Goal: Task Accomplishment & Management: Complete application form

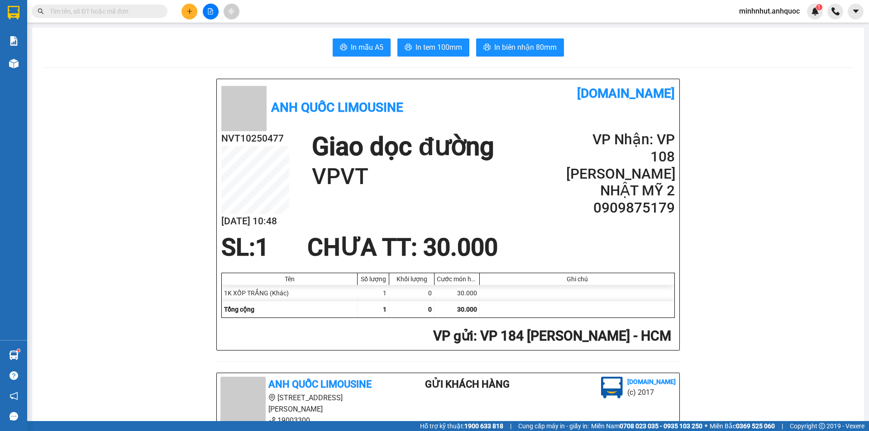
click at [470, 14] on span "minhnhut.anhquoc" at bounding box center [769, 10] width 75 height 11
click at [470, 32] on span "Đăng xuất" at bounding box center [773, 28] width 57 height 10
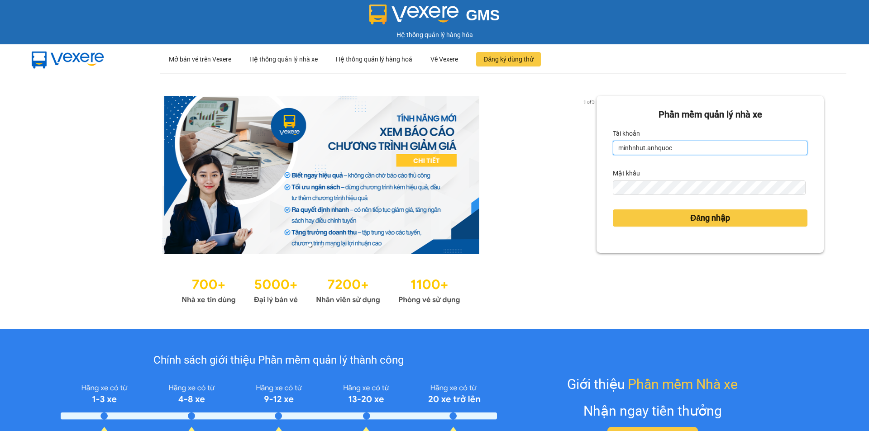
drag, startPoint x: 671, startPoint y: 145, endPoint x: 669, endPoint y: 153, distance: 7.9
click at [671, 145] on input "minhnhut.anhquoc" at bounding box center [710, 148] width 195 height 14
type input "quoctrung.anhquoc"
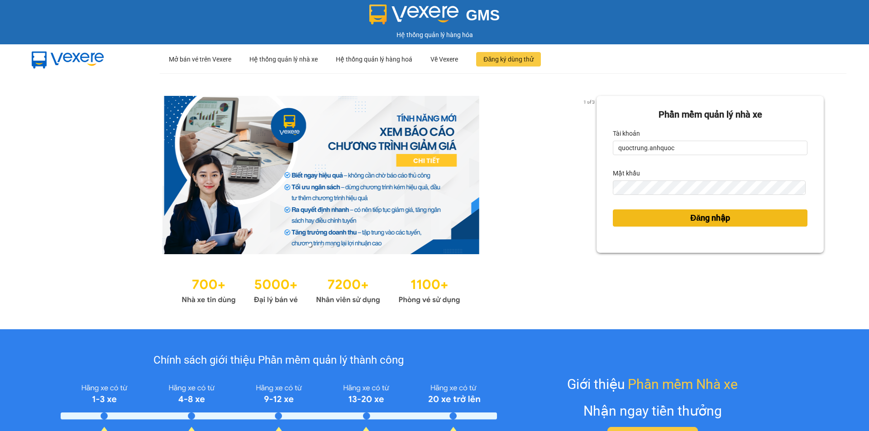
click at [670, 220] on button "Đăng nhập" at bounding box center [710, 218] width 195 height 17
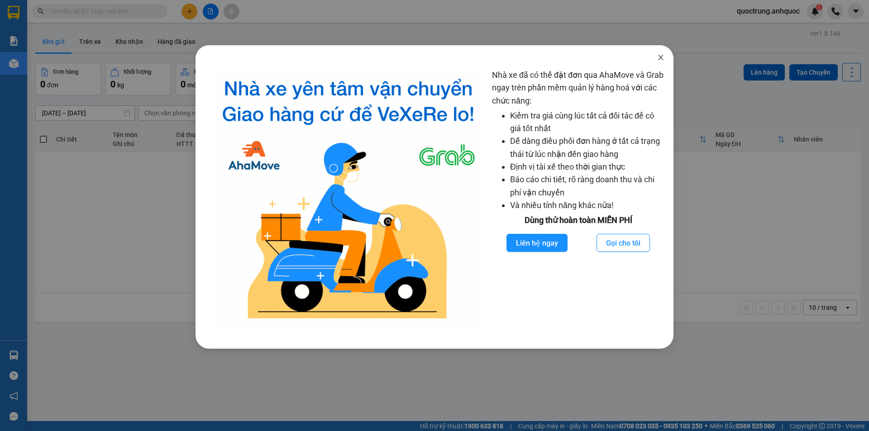
click at [659, 54] on span "Close" at bounding box center [660, 57] width 25 height 25
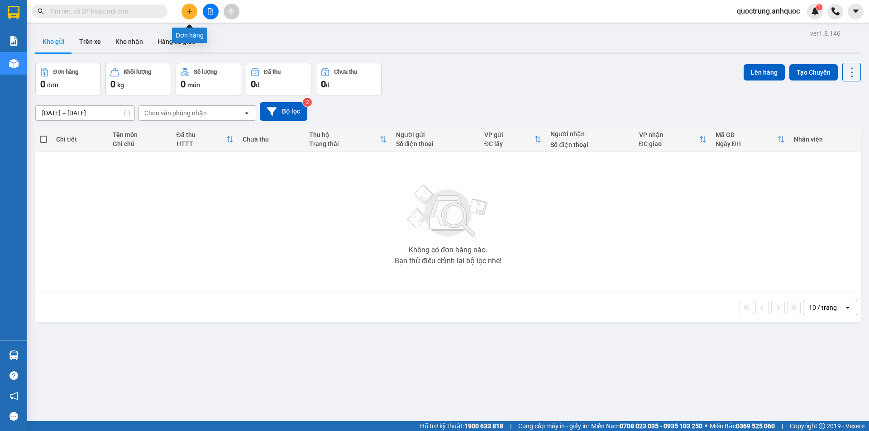
click at [192, 11] on icon "plus" at bounding box center [189, 11] width 6 height 6
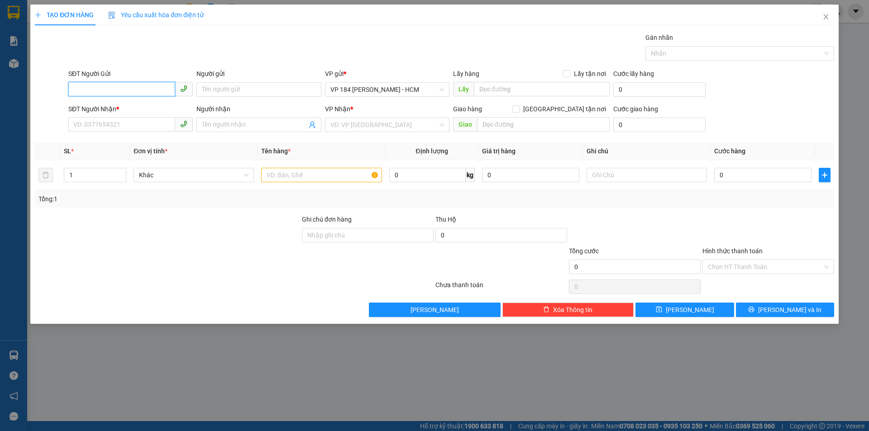
click at [118, 87] on input "SĐT Người Gửi" at bounding box center [121, 89] width 107 height 14
click at [130, 90] on input "0325559332" at bounding box center [121, 89] width 107 height 14
type input "0325559332"
click at [222, 89] on input "Người gửi" at bounding box center [258, 89] width 124 height 14
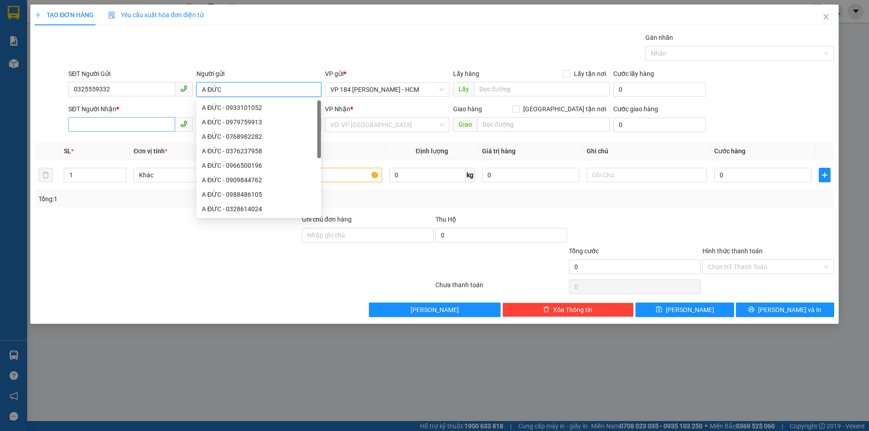
type input "A ĐỨC"
click at [115, 129] on input "SĐT Người Nhận *" at bounding box center [121, 124] width 107 height 14
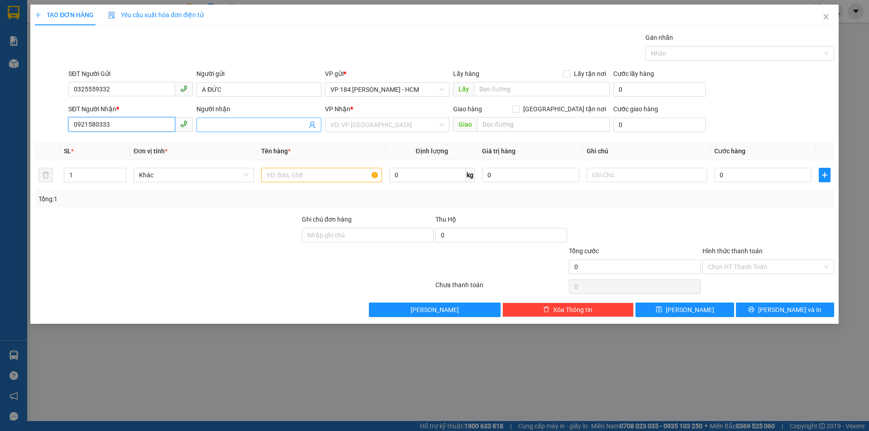
type input "0921580333"
click at [220, 128] on input "Người nhận" at bounding box center [254, 125] width 105 height 10
type input "KAI"
click at [407, 126] on input "search" at bounding box center [383, 125] width 107 height 14
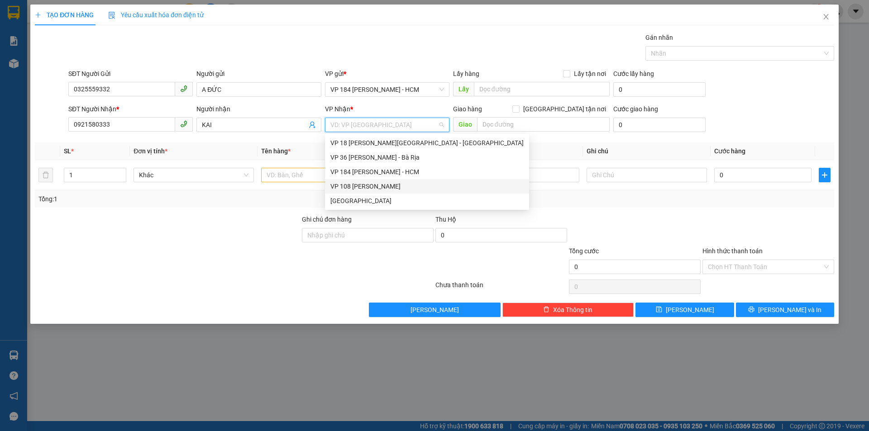
click at [379, 185] on div "VP 108 [PERSON_NAME]" at bounding box center [426, 186] width 193 height 10
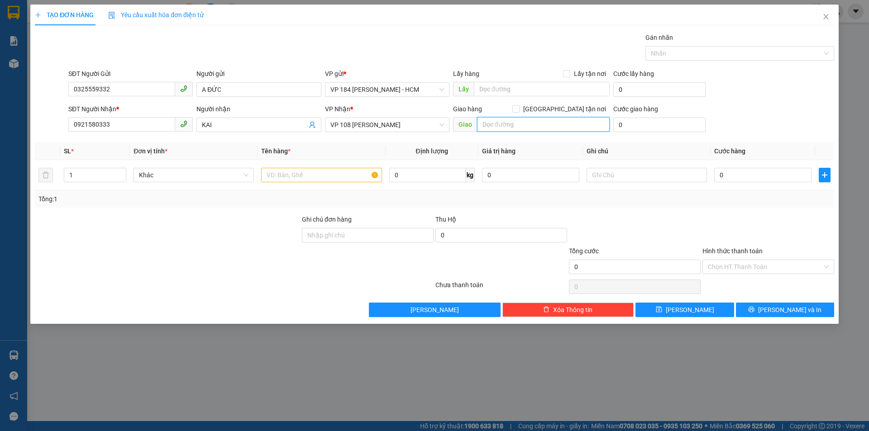
click at [505, 124] on input "text" at bounding box center [543, 124] width 133 height 14
type input "VPVT"
click at [312, 178] on input "text" at bounding box center [321, 175] width 120 height 14
type input "1H TRẮNG NILON"
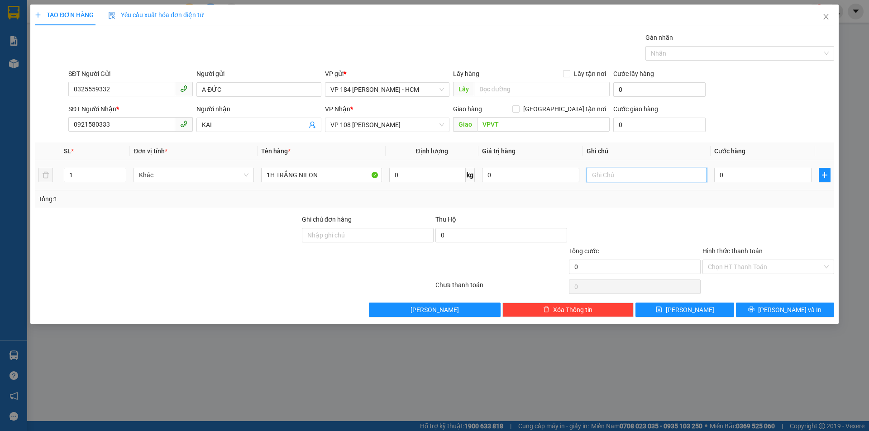
click at [611, 180] on input "text" at bounding box center [647, 175] width 120 height 14
click at [735, 185] on td "0" at bounding box center [763, 175] width 105 height 30
click at [737, 176] on input "0" at bounding box center [762, 175] width 97 height 14
type input "4"
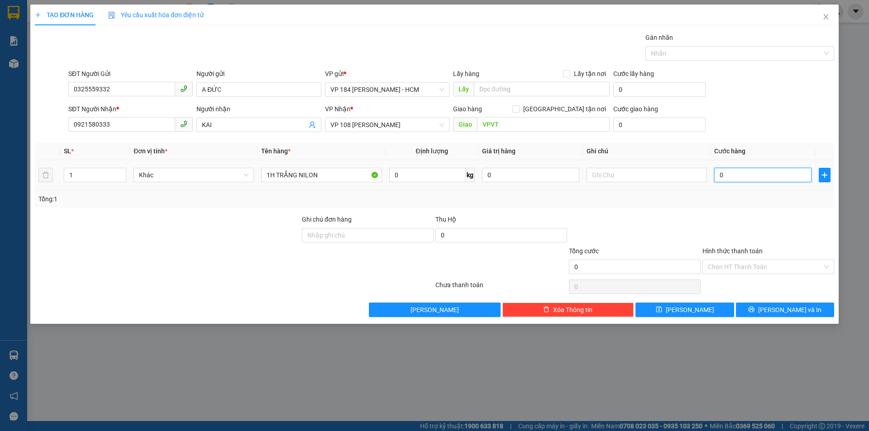
type input "4"
type input "40"
type input "400"
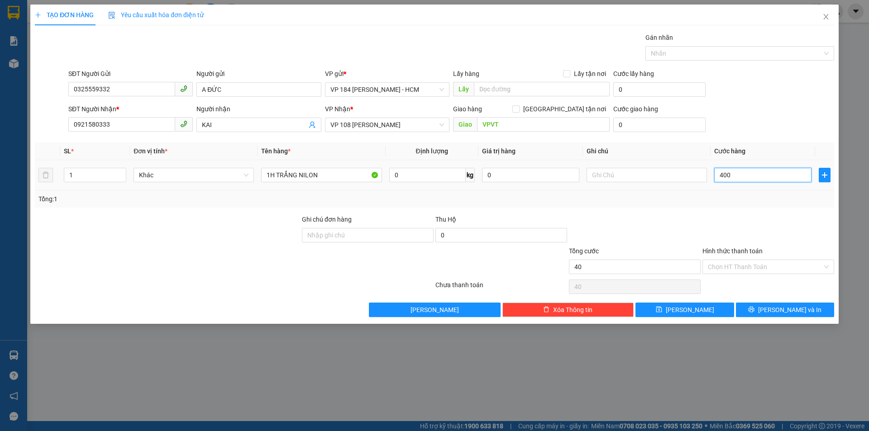
type input "400"
type input "4.000"
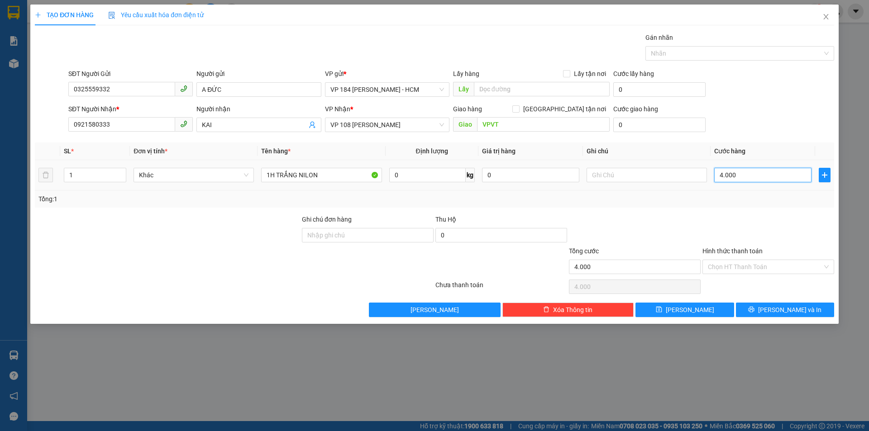
type input "40.000"
click at [777, 309] on span "[PERSON_NAME] và In" at bounding box center [789, 310] width 63 height 10
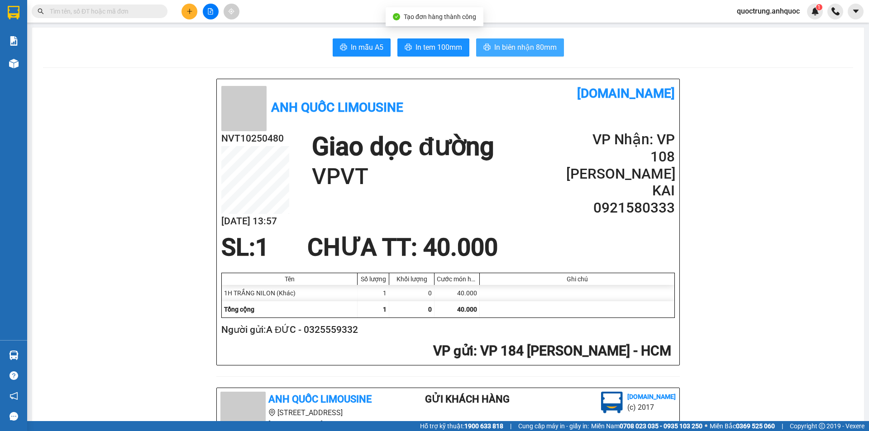
click at [512, 51] on span "In biên nhận 80mm" at bounding box center [525, 47] width 62 height 11
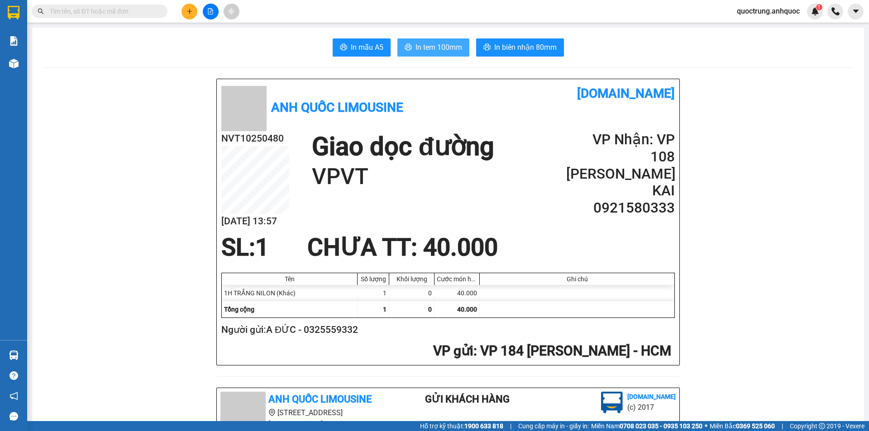
click at [429, 53] on button "In tem 100mm" at bounding box center [433, 47] width 72 height 18
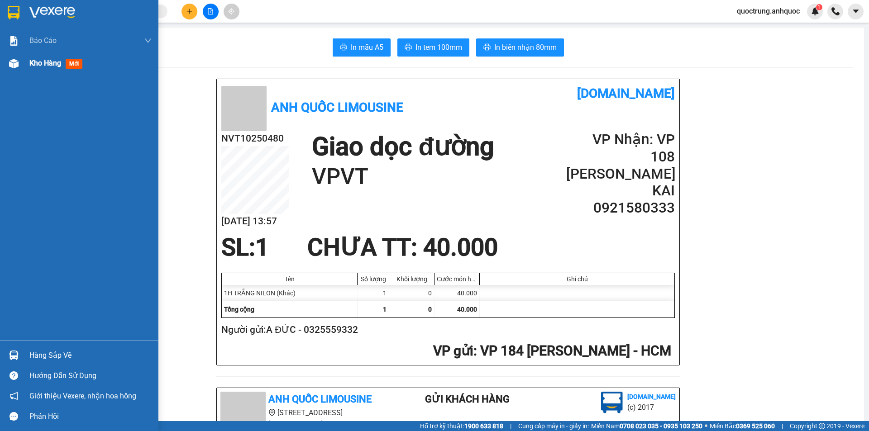
click at [7, 62] on div at bounding box center [14, 64] width 16 height 16
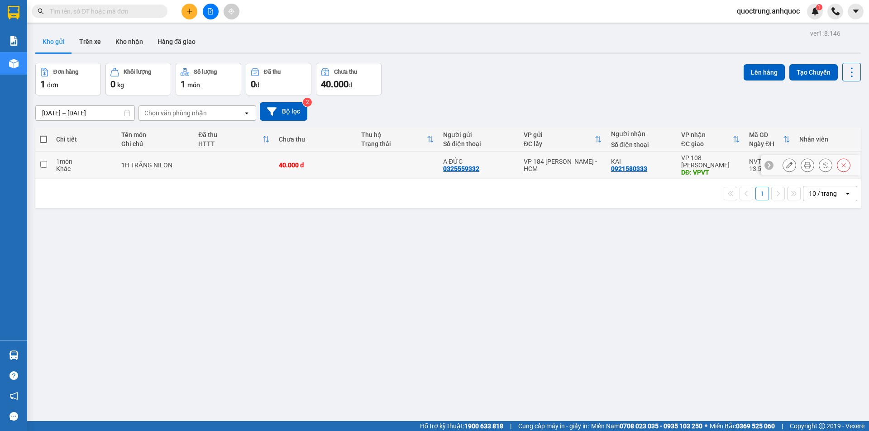
click at [323, 172] on td "40.000 đ" at bounding box center [315, 166] width 82 height 28
checkbox input "true"
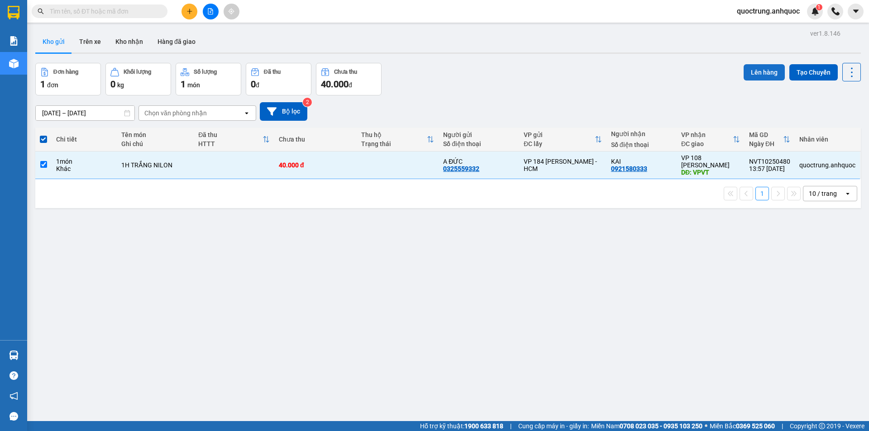
click at [747, 79] on button "Lên hàng" at bounding box center [764, 72] width 41 height 16
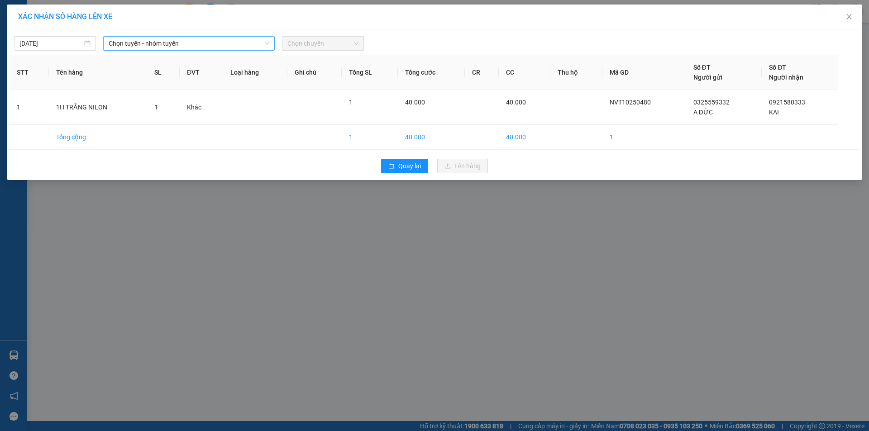
click at [137, 48] on span "Chọn tuyến - nhóm tuyến" at bounding box center [189, 44] width 161 height 14
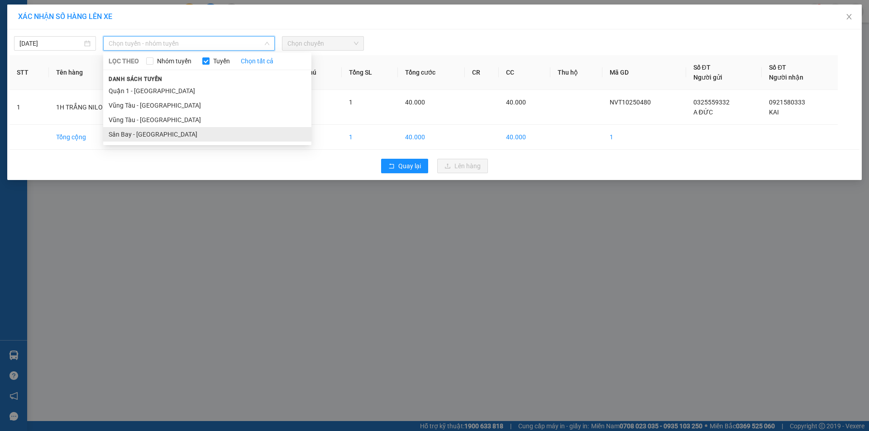
click at [150, 134] on li "Sân Bay - [GEOGRAPHIC_DATA]" at bounding box center [207, 134] width 208 height 14
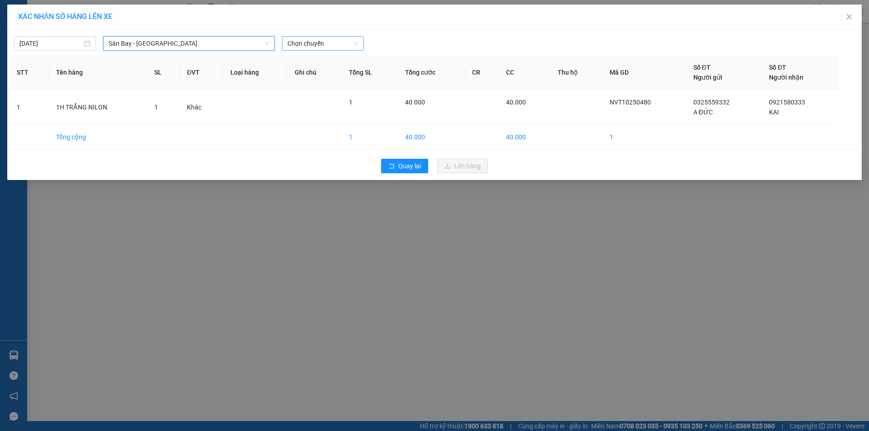
click at [324, 38] on span "Chọn chuyến" at bounding box center [322, 44] width 71 height 14
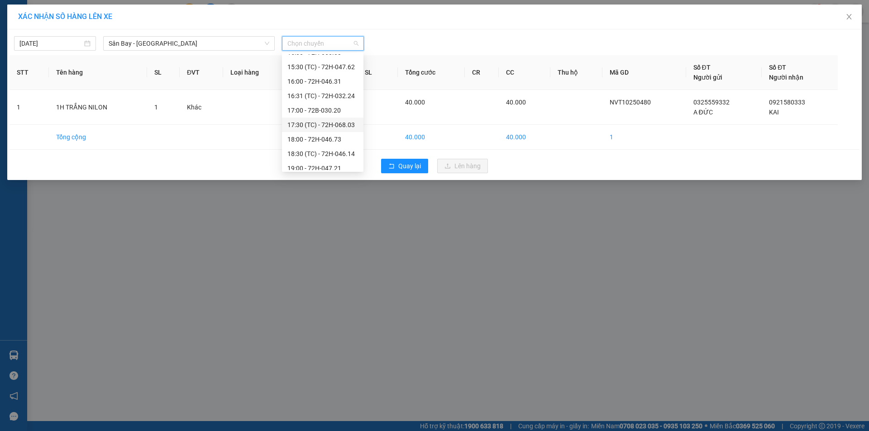
scroll to position [181, 0]
click at [322, 83] on div "14:00 - 72H-047.57" at bounding box center [322, 83] width 71 height 10
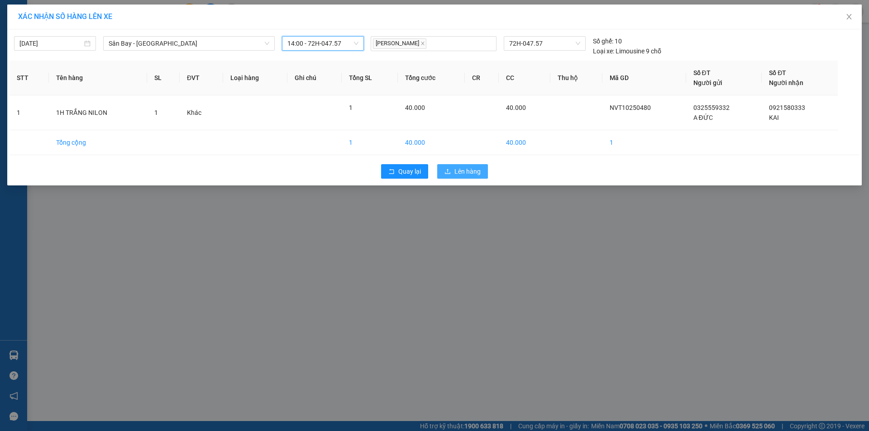
click at [466, 166] on button "Lên hàng" at bounding box center [462, 171] width 51 height 14
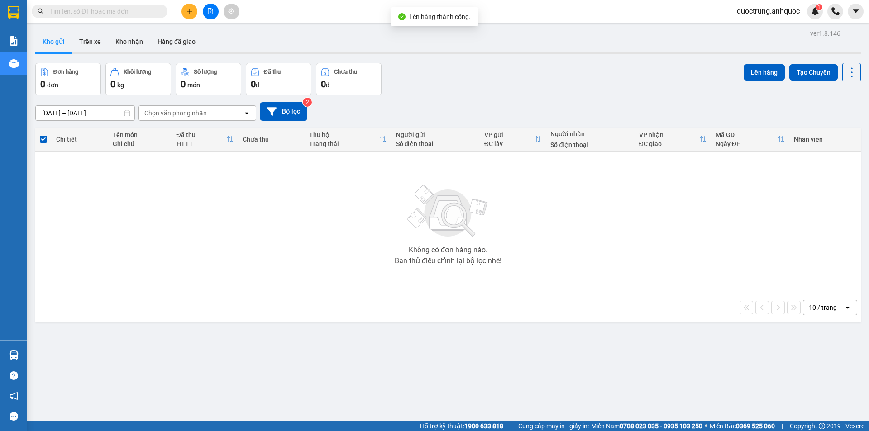
click at [208, 14] on icon "file-add" at bounding box center [210, 11] width 5 height 6
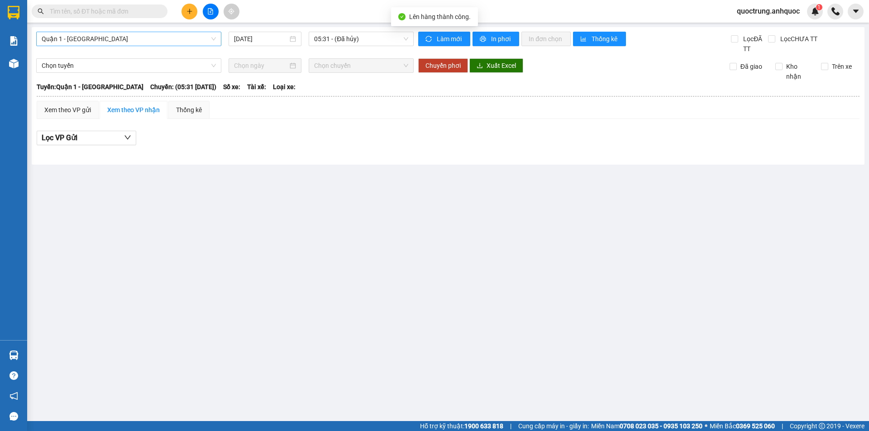
click at [167, 41] on span "Quận 1 - [GEOGRAPHIC_DATA]" at bounding box center [129, 39] width 174 height 14
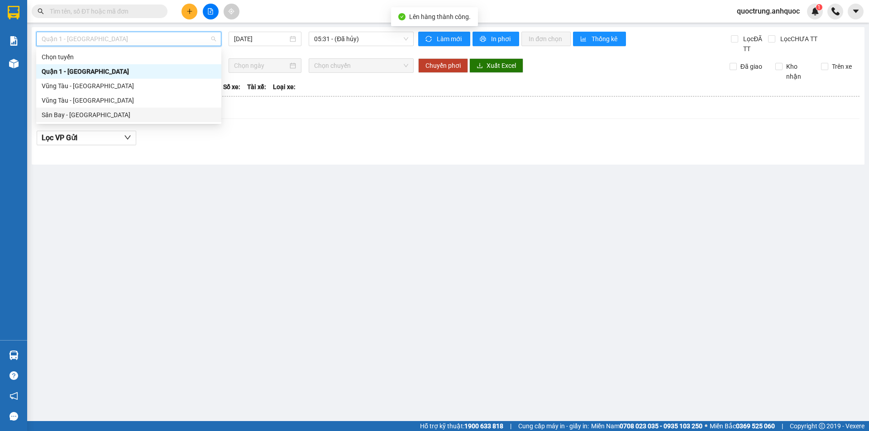
click at [164, 116] on div "Sân Bay - [GEOGRAPHIC_DATA]" at bounding box center [129, 115] width 174 height 10
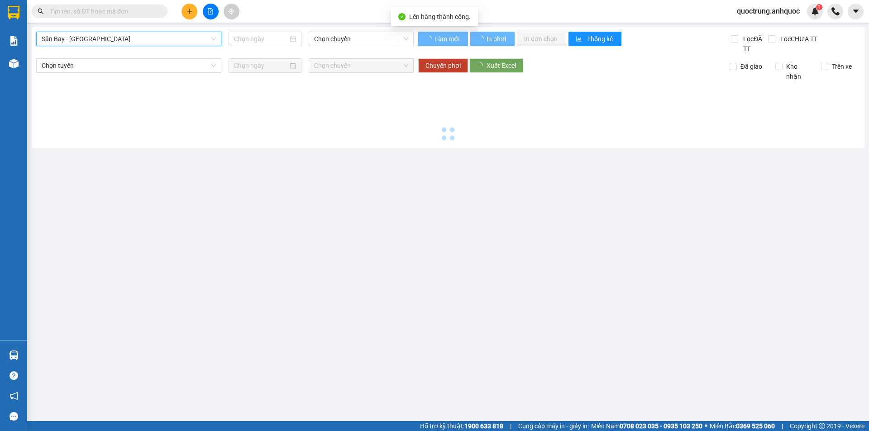
type input "[DATE]"
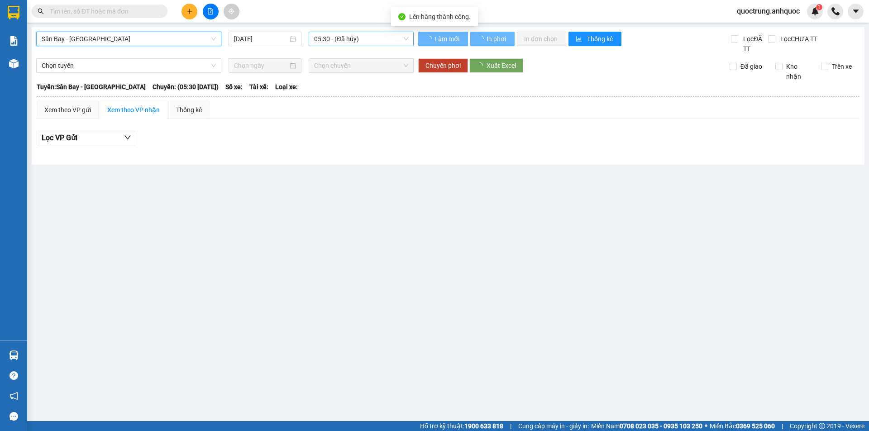
click at [331, 43] on span "05:30 - (Đã hủy)" at bounding box center [361, 39] width 94 height 14
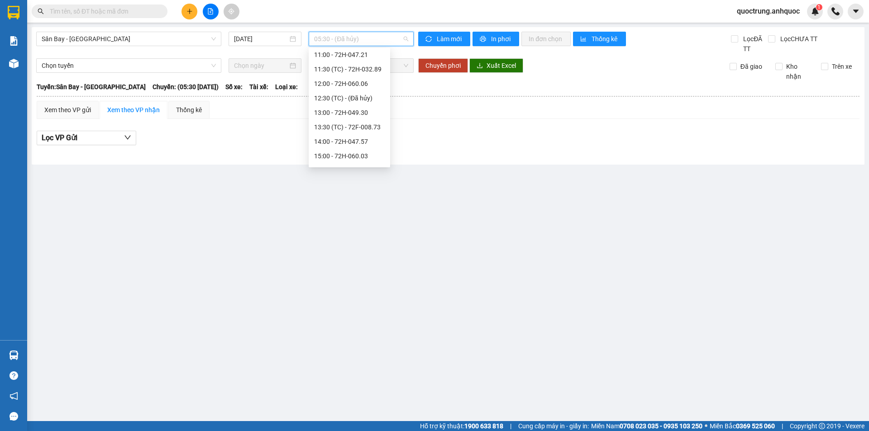
scroll to position [136, 0]
click at [349, 121] on div "14:00 - 72H-047.57" at bounding box center [349, 124] width 71 height 10
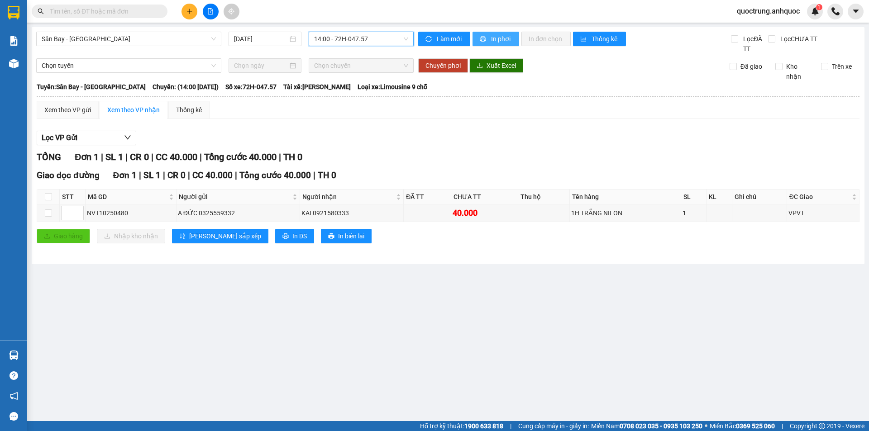
click at [488, 43] on button "In phơi" at bounding box center [496, 39] width 47 height 14
